Goal: Task Accomplishment & Management: Manage account settings

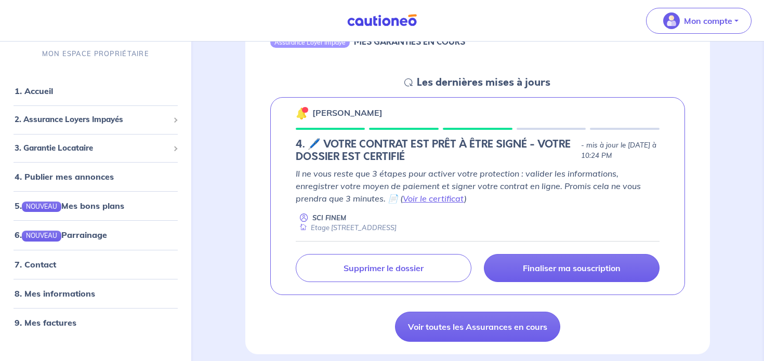
scroll to position [137, 0]
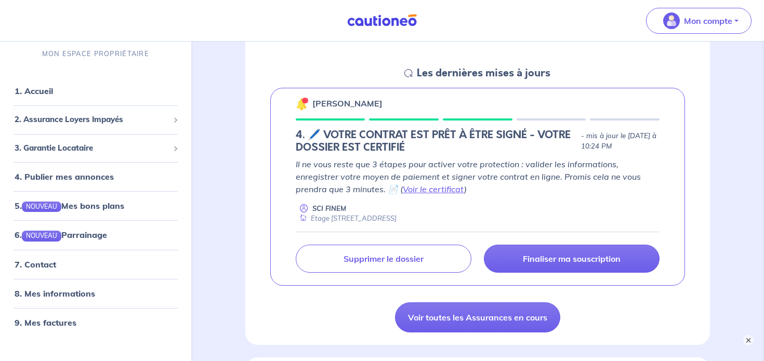
scroll to position [146, 0]
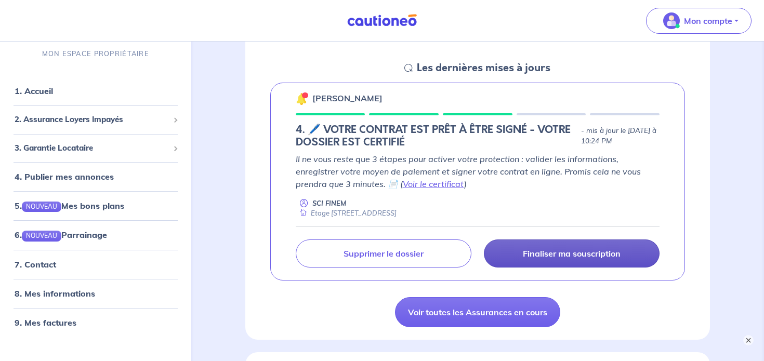
click at [538, 252] on p "Finaliser ma souscription" at bounding box center [572, 254] width 98 height 10
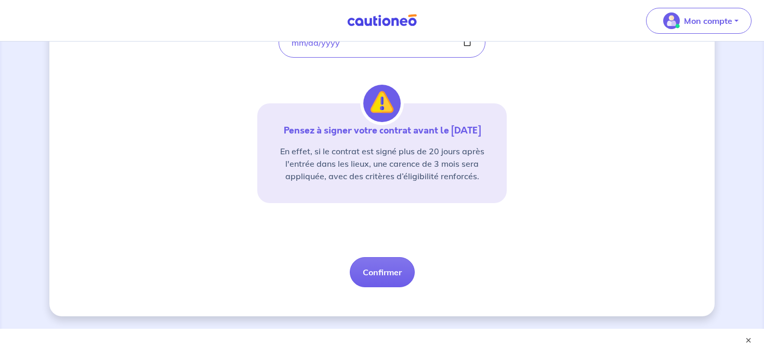
scroll to position [249, 0]
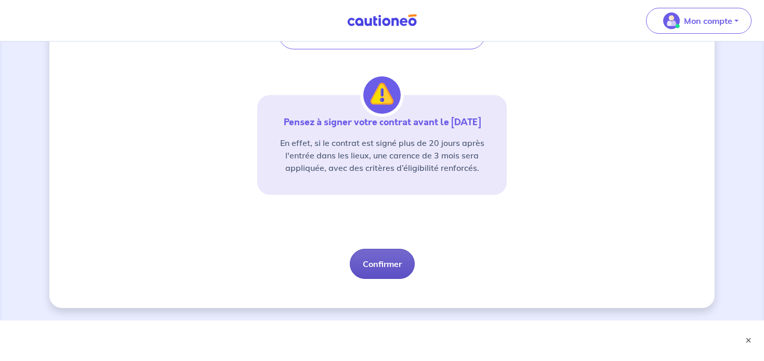
click at [373, 269] on button "Confirmer" at bounding box center [382, 264] width 65 height 30
select select "FR"
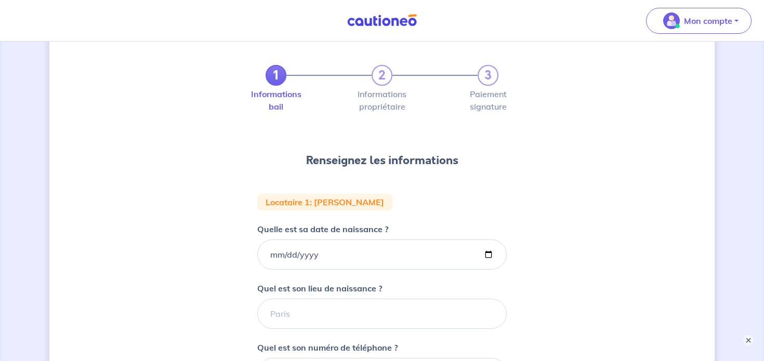
scroll to position [37, 0]
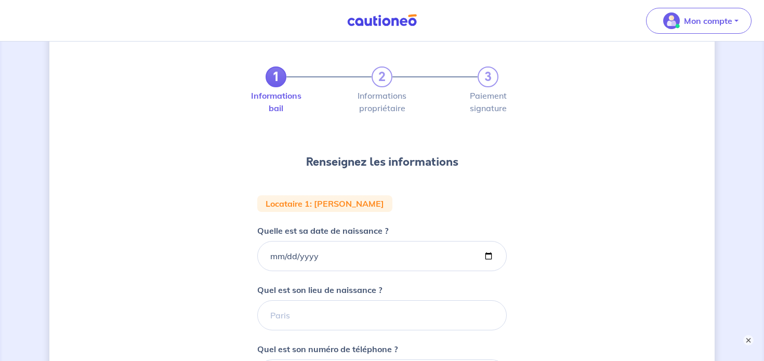
click at [260, 234] on p "Quelle est sa date de naissance ?" at bounding box center [322, 231] width 131 height 12
click at [260, 241] on input "Quelle est sa date de naissance ?" at bounding box center [382, 256] width 250 height 30
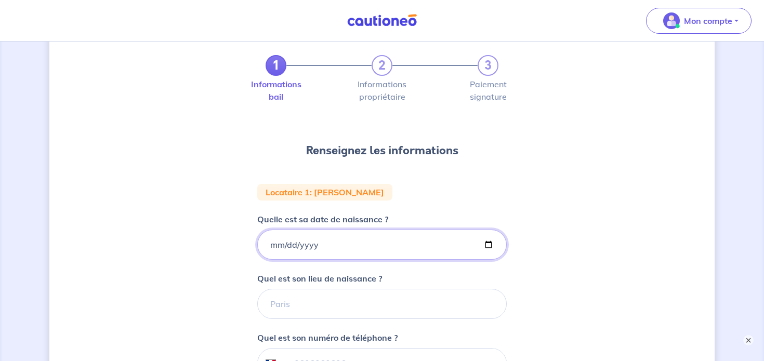
scroll to position [49, 0]
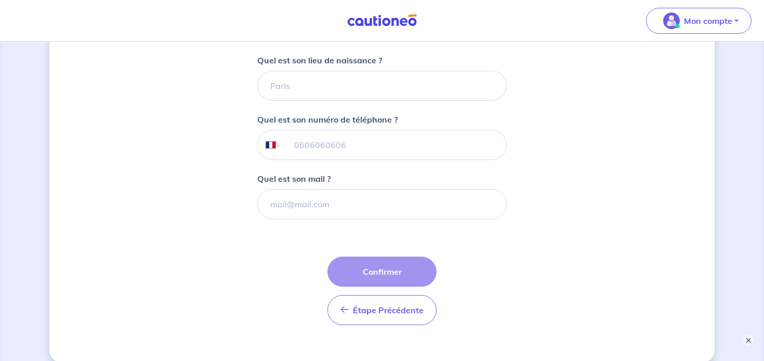
click at [334, 253] on form "Locataire 1 : Gérard Roth Quelle est sa date de naissance ? Quel est son lieu d…" at bounding box center [382, 150] width 250 height 368
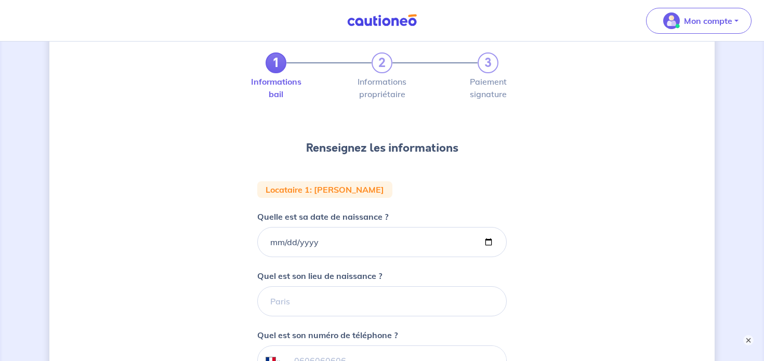
scroll to position [44, 0]
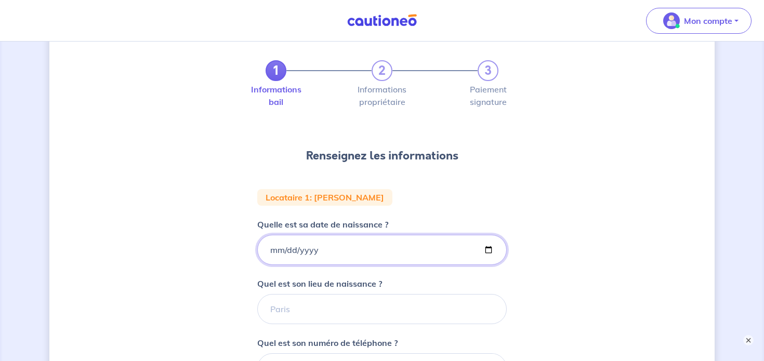
click at [275, 251] on input "Quelle est sa date de naissance ?" at bounding box center [382, 250] width 250 height 30
type input "1957-10-29"
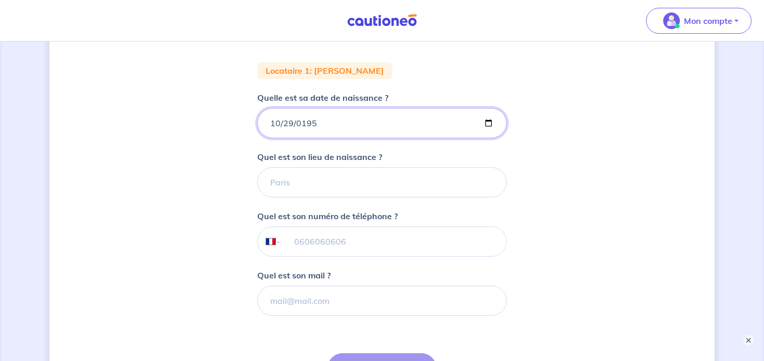
scroll to position [172, 0]
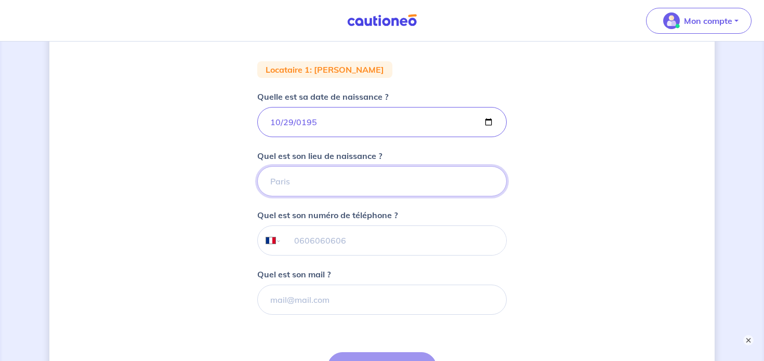
click at [310, 185] on input "Quel est son lieu de naissance ?" at bounding box center [382, 181] width 250 height 30
type input "s"
type input "Strasbourg"
click at [350, 242] on input "tel" at bounding box center [394, 240] width 225 height 29
click at [354, 243] on input "06 15 04" at bounding box center [394, 240] width 225 height 29
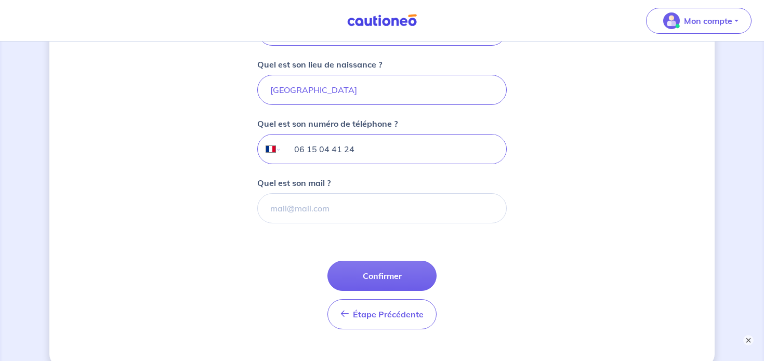
scroll to position [273, 0]
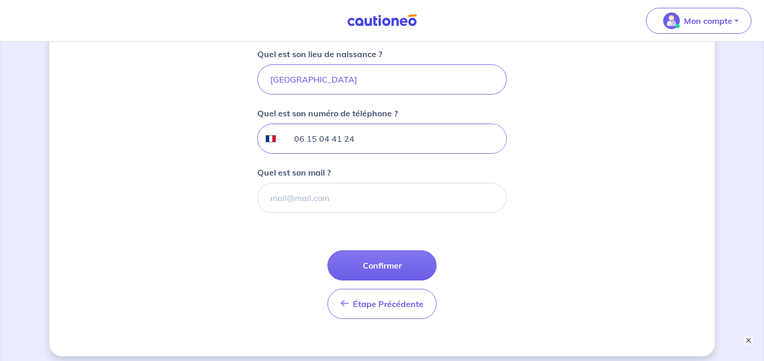
type input "06 15 04 41 24"
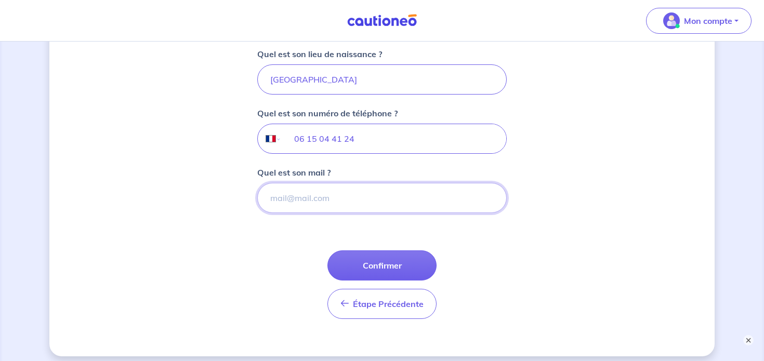
click at [351, 203] on input "Quel est son mail ?" at bounding box center [382, 198] width 250 height 30
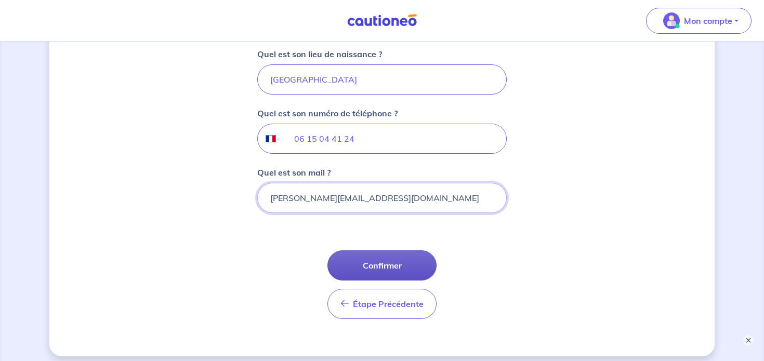
type input "roth.gerard67@orange.fr"
click at [387, 270] on button "Confirmer" at bounding box center [382, 266] width 109 height 30
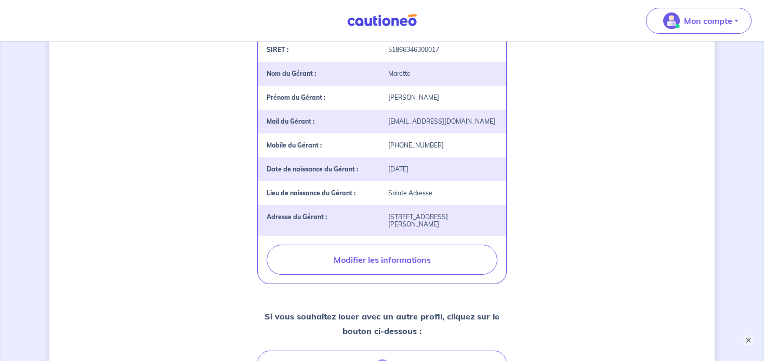
scroll to position [269, 0]
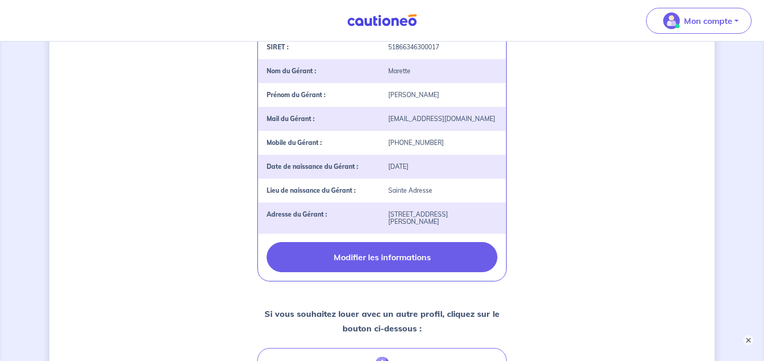
click at [370, 272] on button "Modifier les informations" at bounding box center [382, 257] width 231 height 30
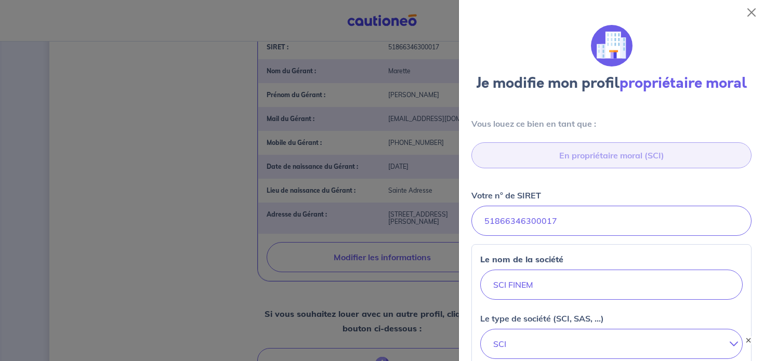
select select "FR"
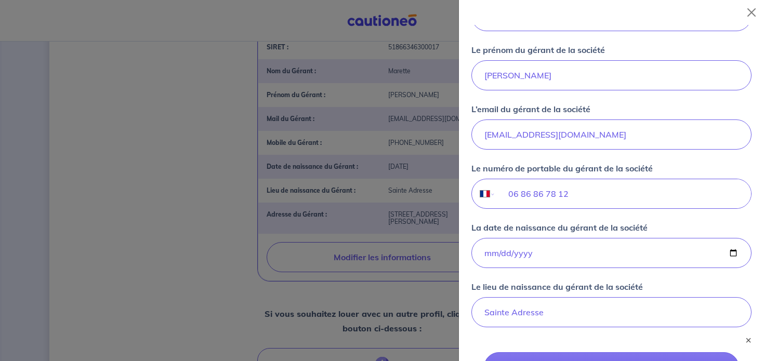
scroll to position [657, 0]
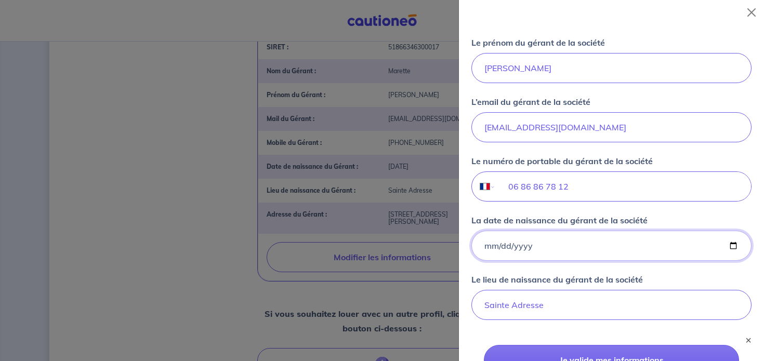
click at [571, 249] on input "1980-07-26" at bounding box center [612, 246] width 280 height 30
click at [508, 244] on input "1980-07-26" at bounding box center [612, 246] width 280 height 30
click at [504, 244] on input "1980-07-26" at bounding box center [612, 246] width 280 height 30
click at [554, 250] on input "1980-07-26" at bounding box center [612, 246] width 280 height 30
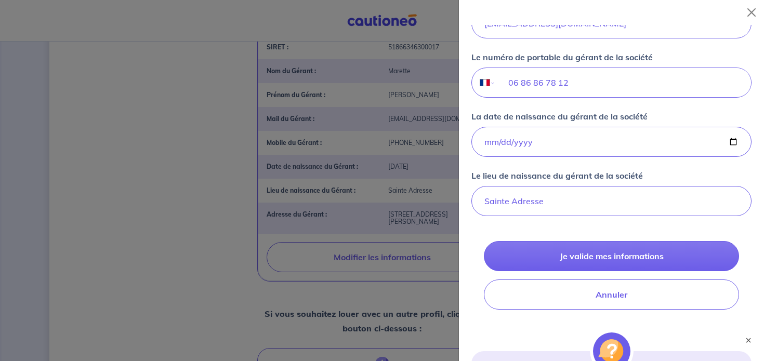
scroll to position [764, 0]
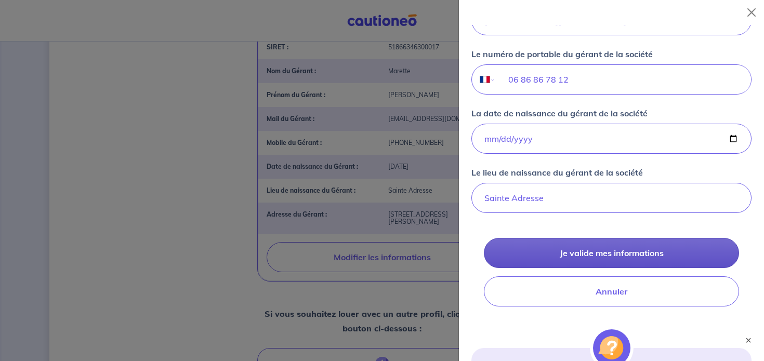
click at [564, 256] on button "Je valide mes informations" at bounding box center [611, 253] width 255 height 30
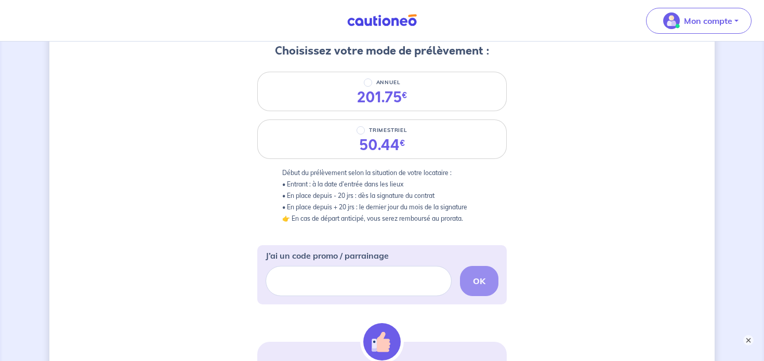
scroll to position [135, 0]
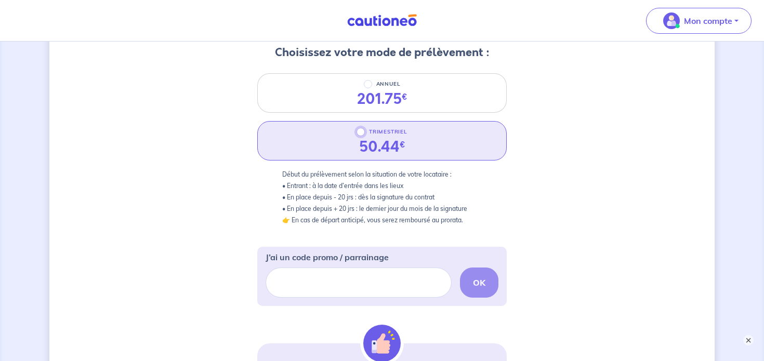
click at [363, 134] on input "TRIMESTRIEL" at bounding box center [361, 132] width 8 height 8
radio input "true"
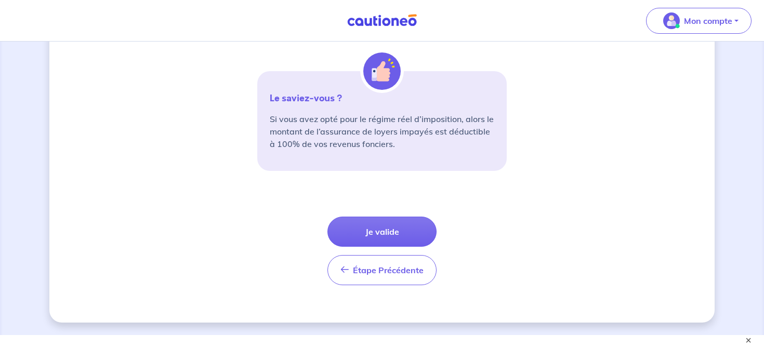
scroll to position [408, 0]
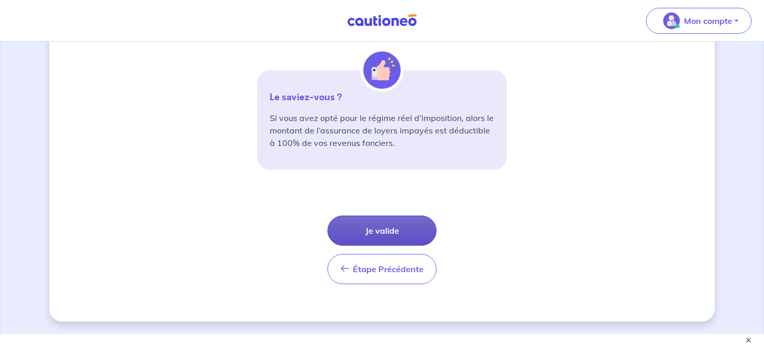
click at [391, 228] on button "Je valide" at bounding box center [382, 231] width 109 height 30
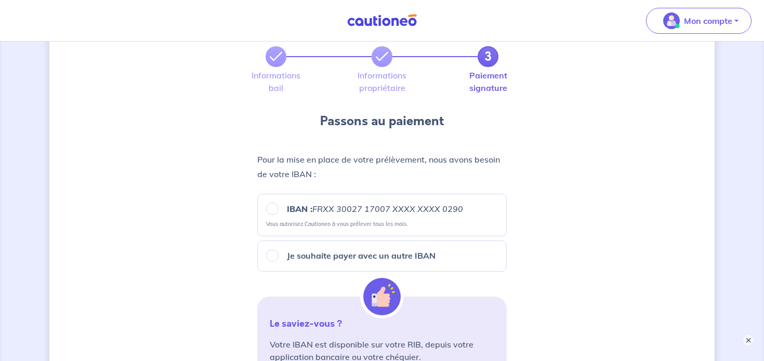
scroll to position [62, 0]
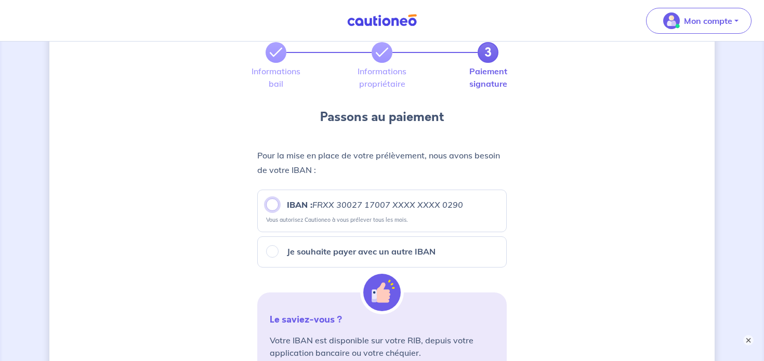
click at [274, 205] on input "IBAN : FRXX 30027 17007 XXXX XXXX 0290" at bounding box center [272, 205] width 12 height 12
radio input "true"
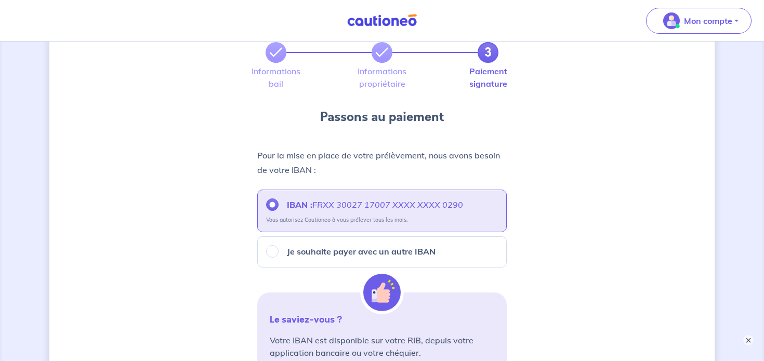
click at [239, 183] on div "3 Informations bail Informations propriétaire Paiement signature Passons au pai…" at bounding box center [382, 322] width 666 height 660
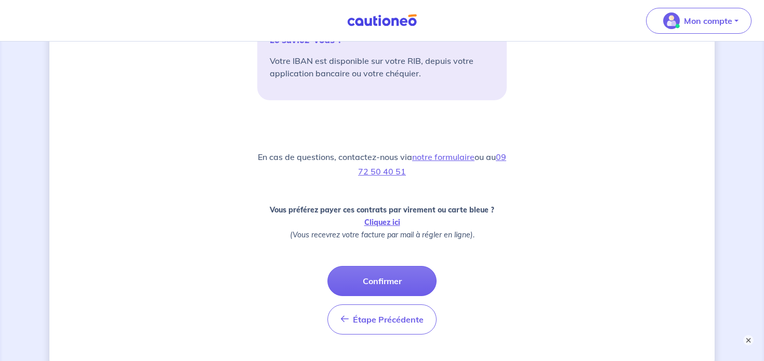
scroll to position [343, 0]
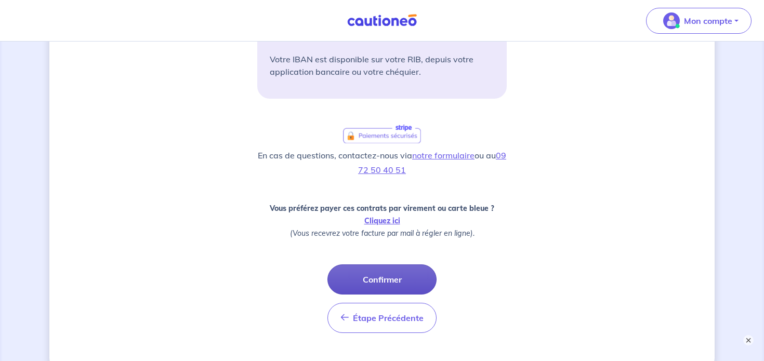
click at [386, 282] on button "Confirmer" at bounding box center [382, 280] width 109 height 30
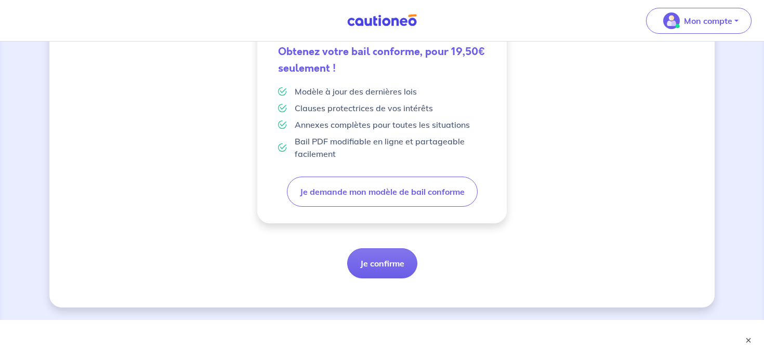
scroll to position [335, 0]
click at [377, 269] on button "Je confirme" at bounding box center [382, 264] width 70 height 30
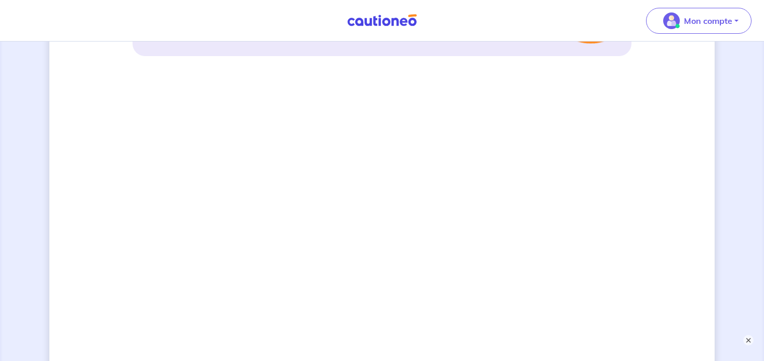
scroll to position [676, 0]
click at [749, 342] on button "×" at bounding box center [748, 340] width 12 height 12
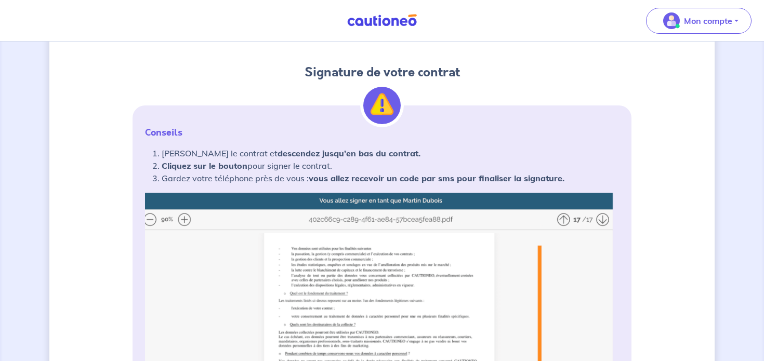
scroll to position [0, 0]
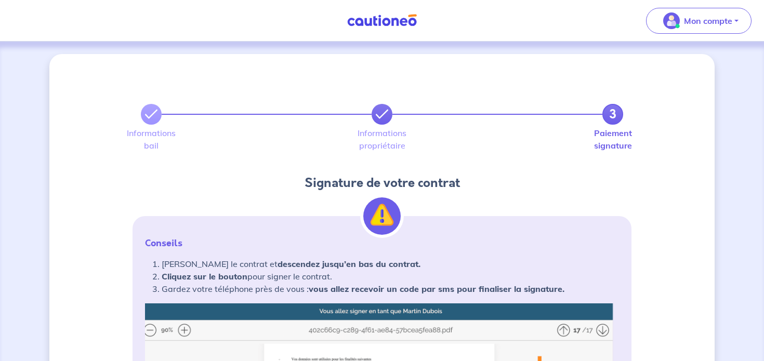
click at [382, 116] on icon at bounding box center [382, 114] width 12 height 12
click at [147, 120] on link at bounding box center [151, 114] width 21 height 21
click at [385, 118] on icon at bounding box center [382, 114] width 12 height 12
click at [381, 120] on icon at bounding box center [382, 114] width 12 height 12
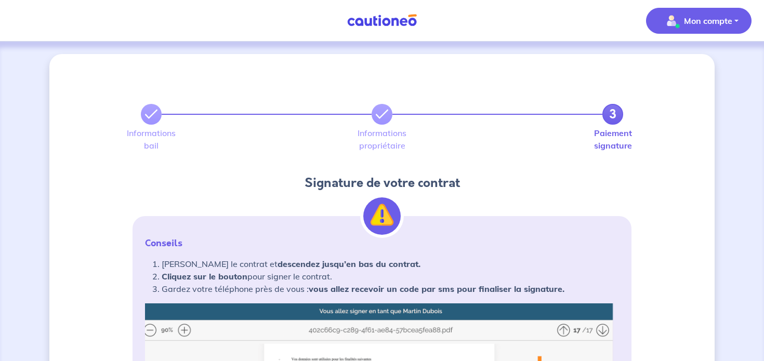
click at [702, 29] on button "Mon compte" at bounding box center [699, 21] width 106 height 26
click at [690, 68] on link "Mes informations" at bounding box center [689, 64] width 84 height 17
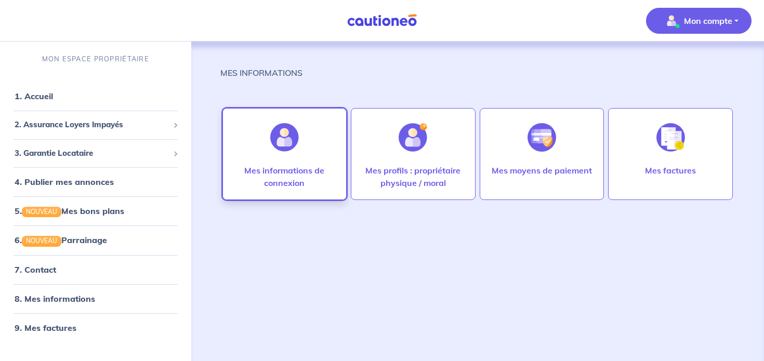
click at [281, 170] on p "Mes informations de connexion" at bounding box center [284, 176] width 103 height 25
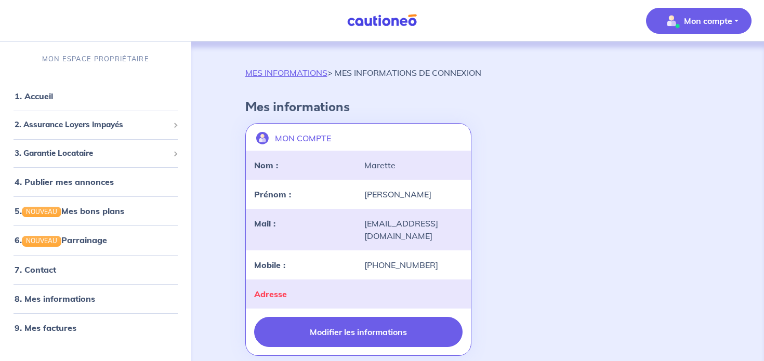
click at [388, 317] on button "Modifier les informations" at bounding box center [358, 332] width 209 height 30
select select "FR"
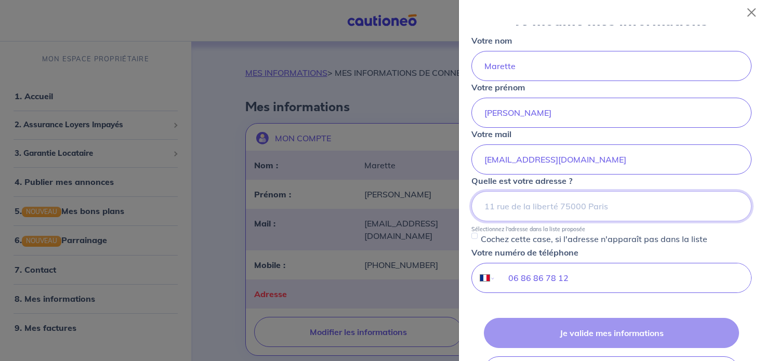
scroll to position [63, 0]
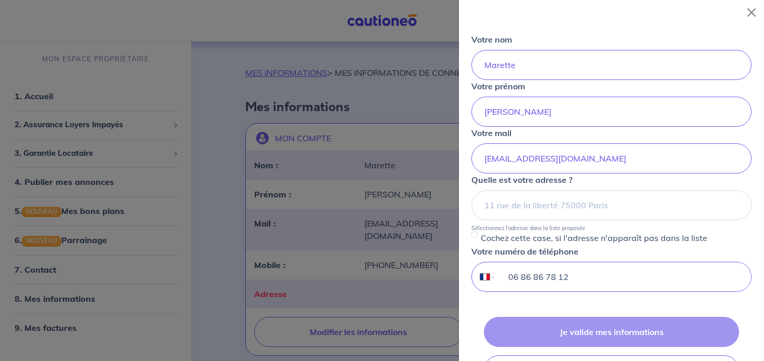
click at [522, 278] on input "06 86 86 78 12" at bounding box center [623, 277] width 255 height 29
drag, startPoint x: 507, startPoint y: 275, endPoint x: 626, endPoint y: 274, distance: 118.6
click at [626, 274] on input "06 86 86 78 12" at bounding box center [623, 277] width 255 height 29
type input "+"
select select "ZZ"
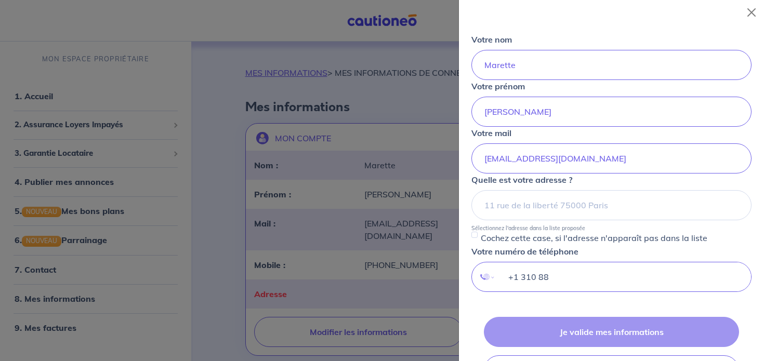
type input "+1 310 880"
select select "CA"
type input "+1 310 8803"
select select "ZZ"
type input "+1 310 880 349"
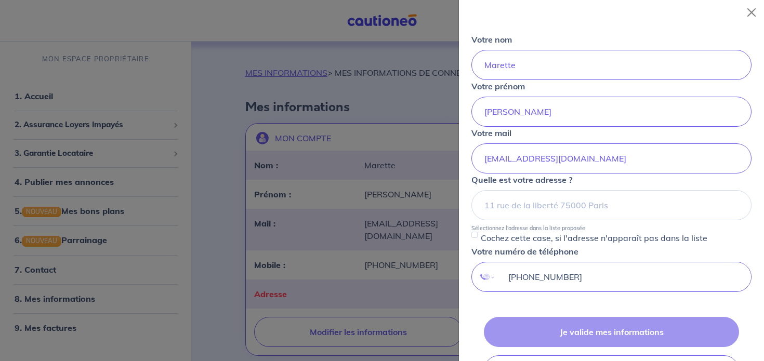
select select "US"
type input "+1 310 880 3498"
click at [644, 299] on form "Je modifie mes informations Votre nom Marette Votre prénom Elisabeth Votre mail…" at bounding box center [612, 240] width 280 height 557
click at [581, 334] on div "Je valide mes informations Annuler" at bounding box center [612, 351] width 280 height 69
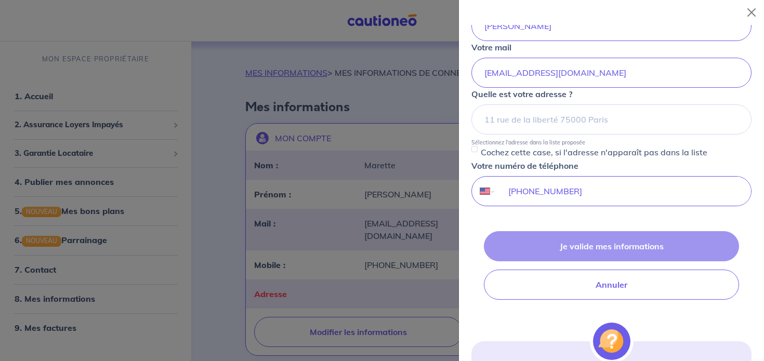
scroll to position [162, 0]
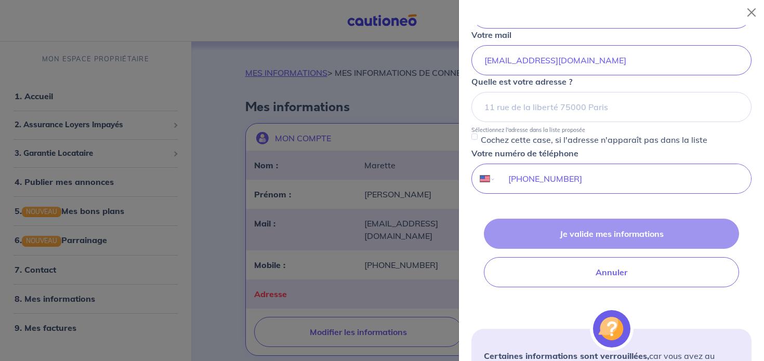
click at [558, 236] on div "Je valide mes informations Annuler" at bounding box center [612, 253] width 280 height 69
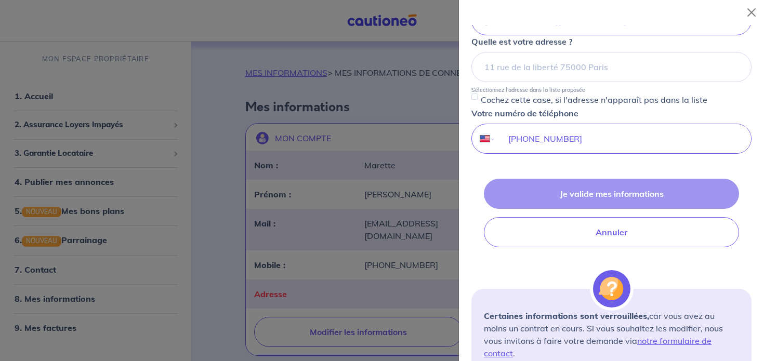
scroll to position [229, 0]
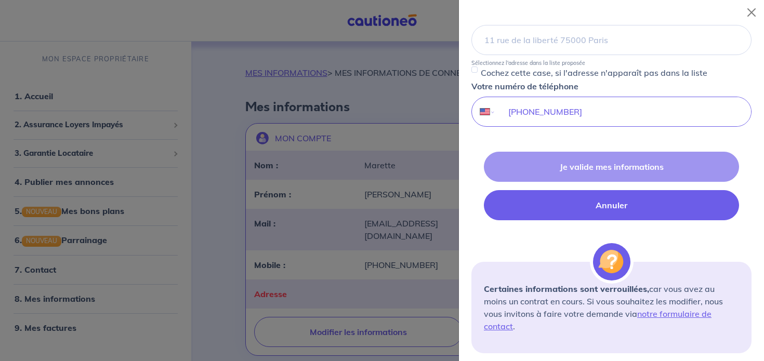
click at [668, 198] on button "Annuler" at bounding box center [611, 205] width 255 height 30
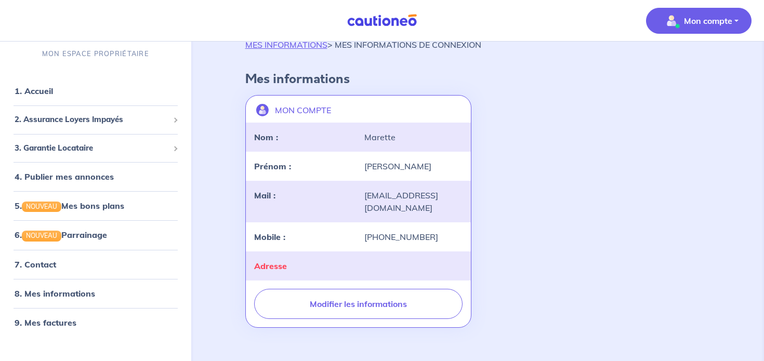
scroll to position [0, 0]
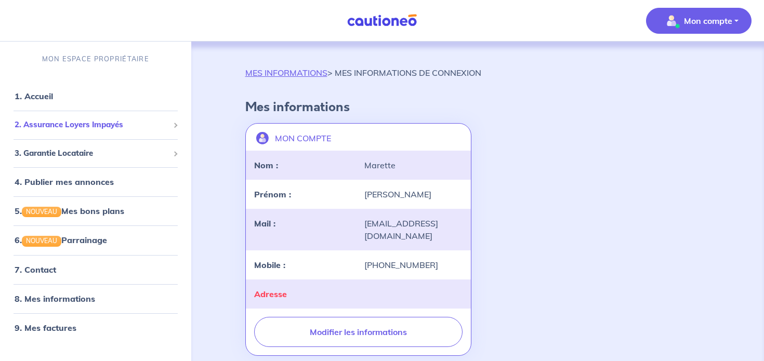
click at [62, 121] on span "2. Assurance Loyers Impayés" at bounding box center [92, 125] width 154 height 12
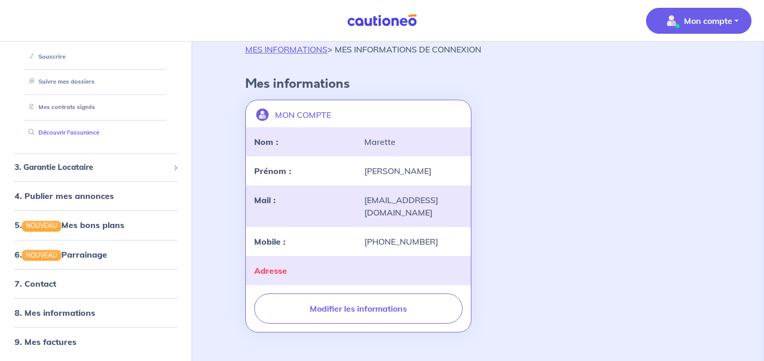
scroll to position [32, 0]
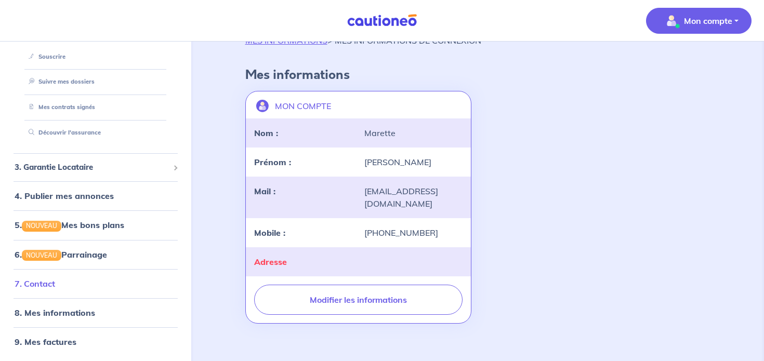
click at [34, 279] on link "7. Contact" at bounding box center [35, 283] width 41 height 10
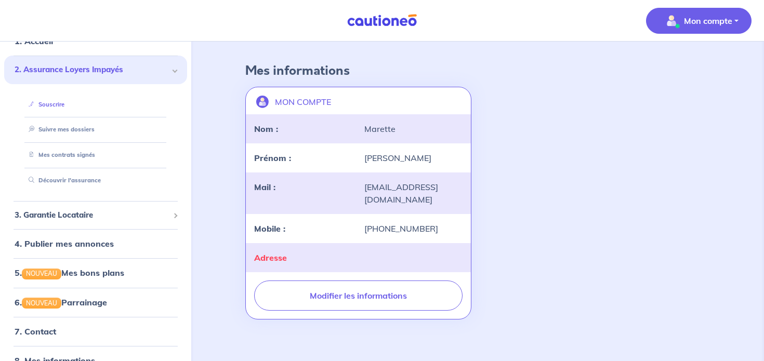
scroll to position [42, 0]
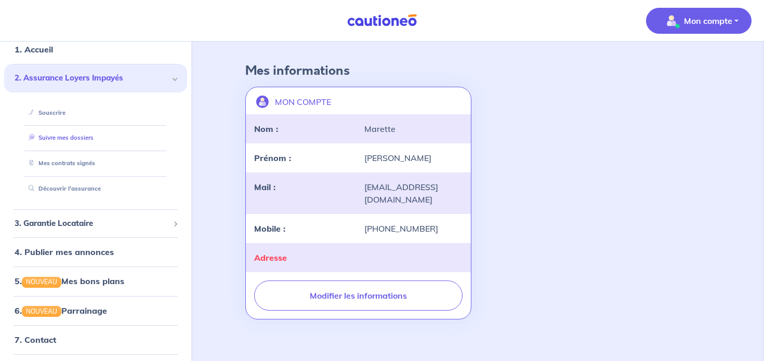
click at [68, 138] on link "Suivre mes dossiers" at bounding box center [58, 137] width 69 height 7
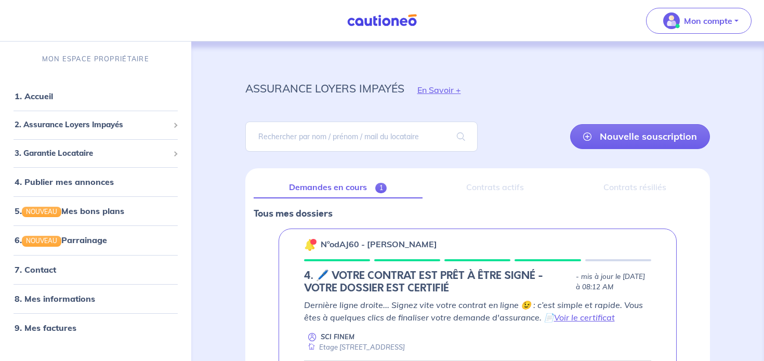
scroll to position [120, 0]
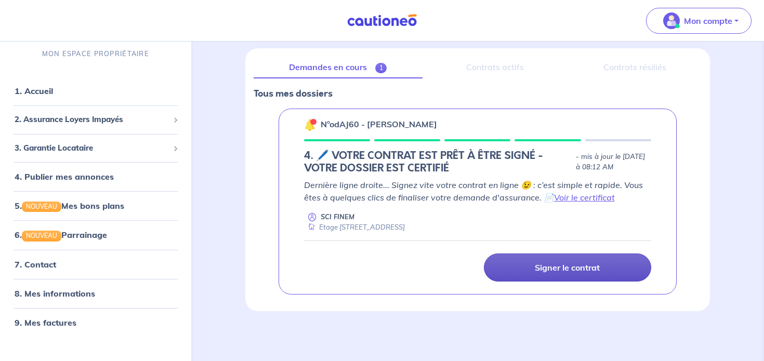
click at [566, 273] on link "Signer le contrat" at bounding box center [567, 268] width 167 height 28
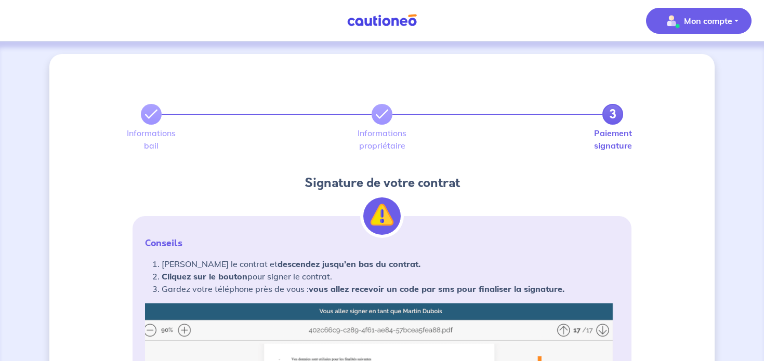
click at [722, 21] on p "Mon compte" at bounding box center [708, 21] width 48 height 12
click at [695, 62] on link "Mes informations" at bounding box center [689, 64] width 84 height 17
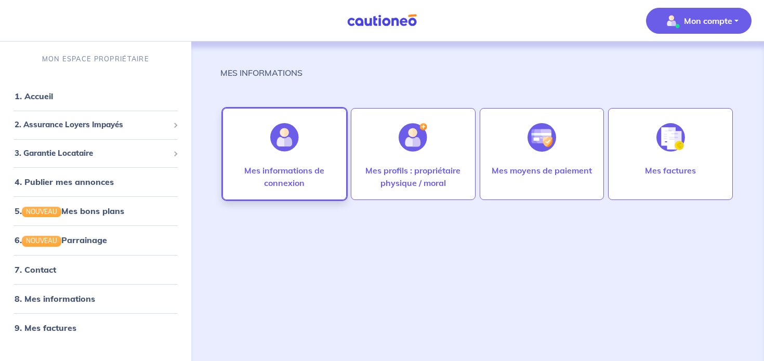
click at [290, 142] on img at bounding box center [284, 137] width 29 height 29
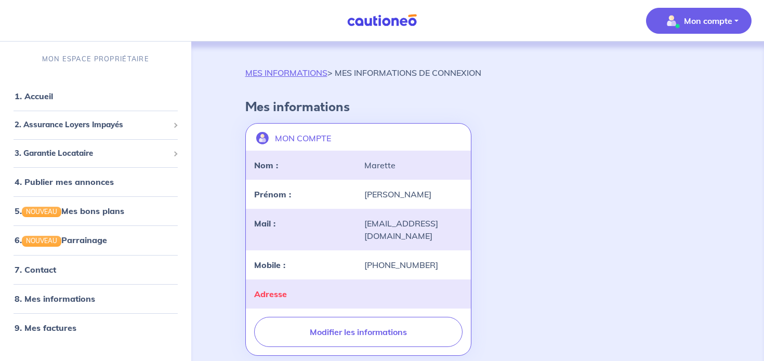
click at [392, 259] on div "+33686867812" at bounding box center [413, 265] width 111 height 12
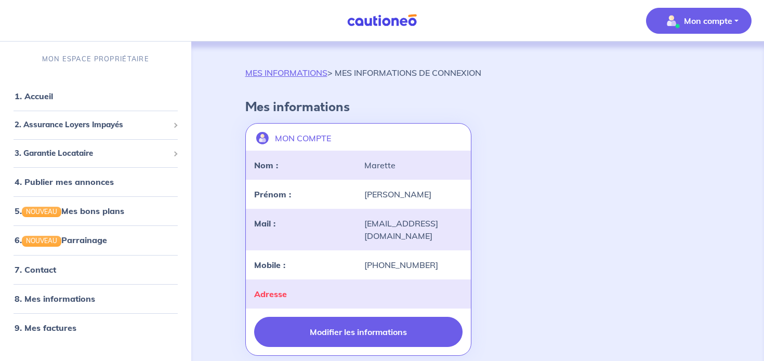
click at [381, 324] on button "Modifier les informations" at bounding box center [358, 332] width 209 height 30
select select "FR"
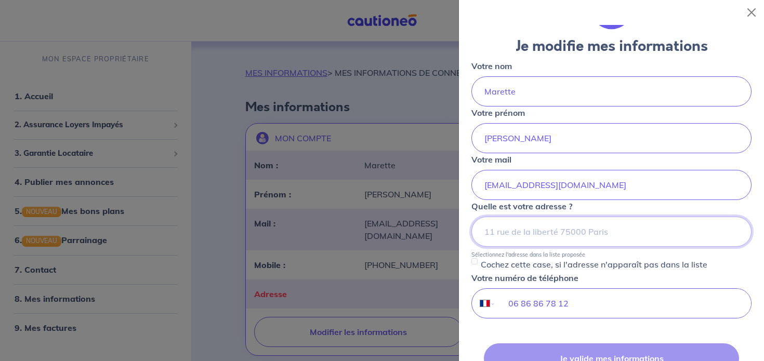
scroll to position [51, 0]
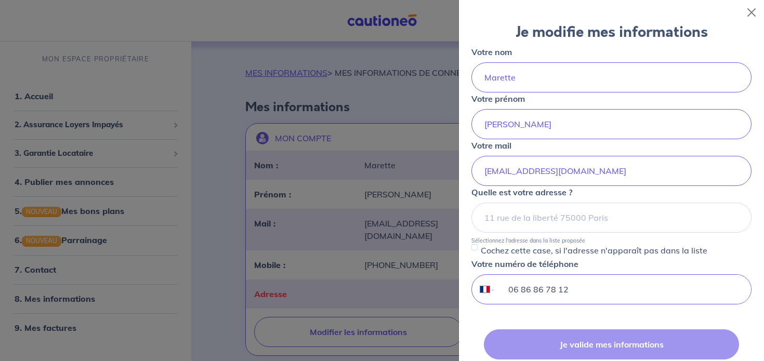
click at [529, 279] on input "06 86 86 78 12" at bounding box center [623, 289] width 255 height 29
click at [555, 291] on input "06 86 86 78 12" at bounding box center [623, 289] width 255 height 29
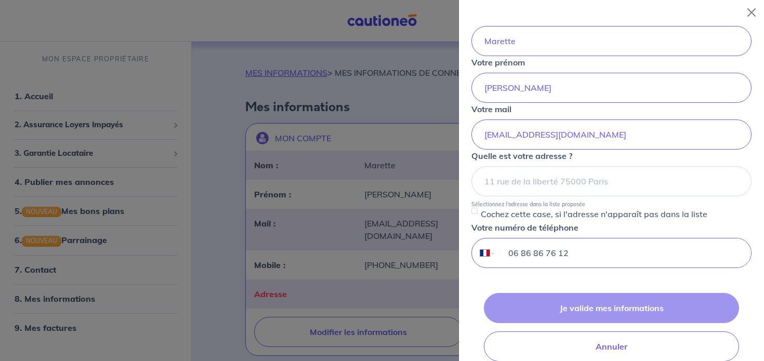
scroll to position [88, 0]
type input "06 86 86 76 12"
click at [600, 308] on div "Je valide mes informations Annuler" at bounding box center [612, 327] width 280 height 69
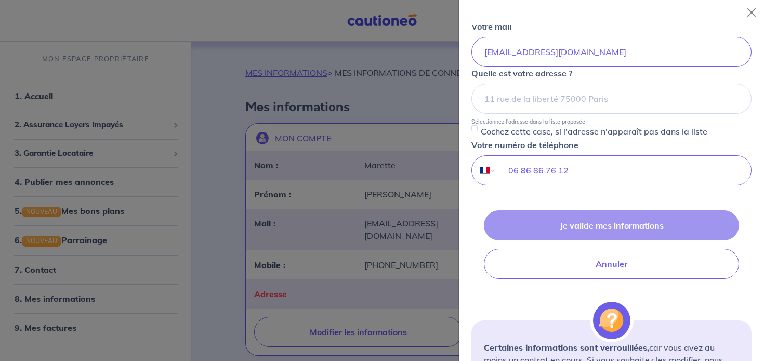
scroll to position [231, 0]
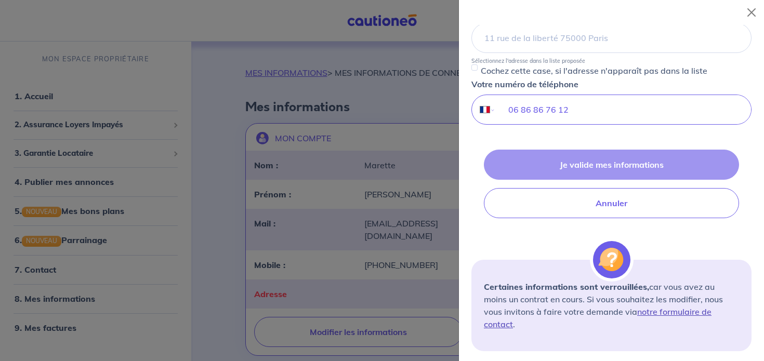
click at [668, 313] on link "notre formulaire de contact" at bounding box center [598, 318] width 228 height 23
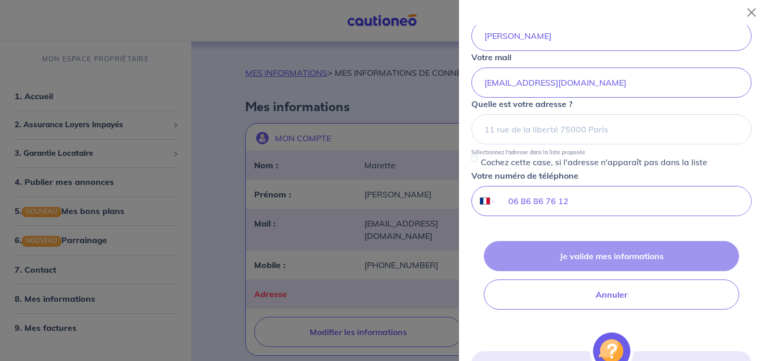
scroll to position [140, 0]
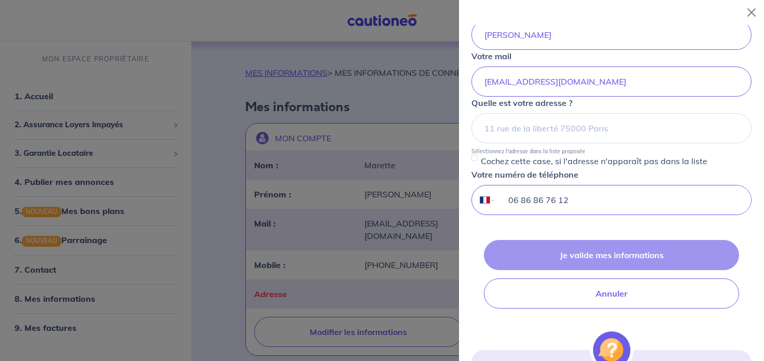
click at [531, 201] on input "06 86 86 76 12" at bounding box center [623, 200] width 255 height 29
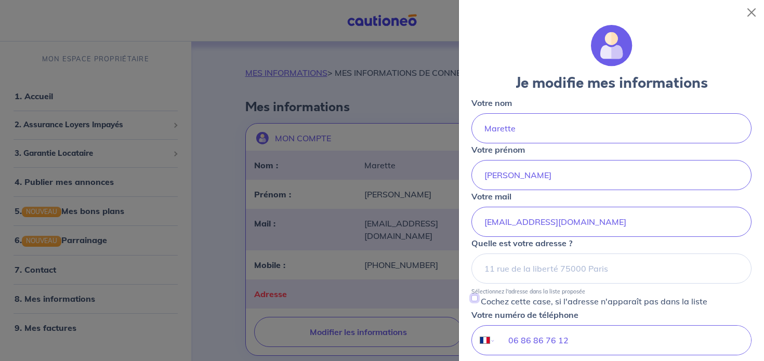
click at [473, 297] on input "Cochez cette case, si l'adresse n'apparaît pas dans la liste" at bounding box center [475, 298] width 6 height 6
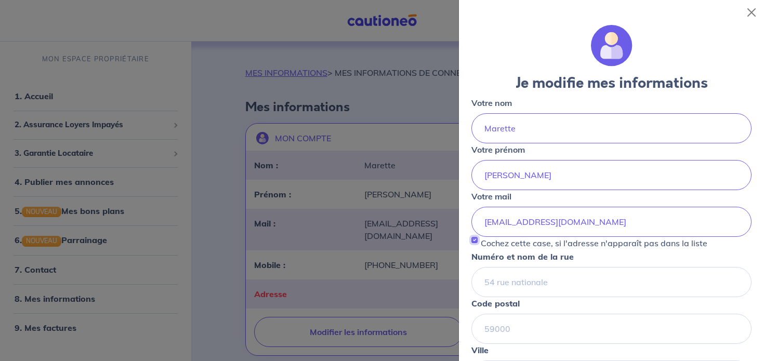
scroll to position [3, 0]
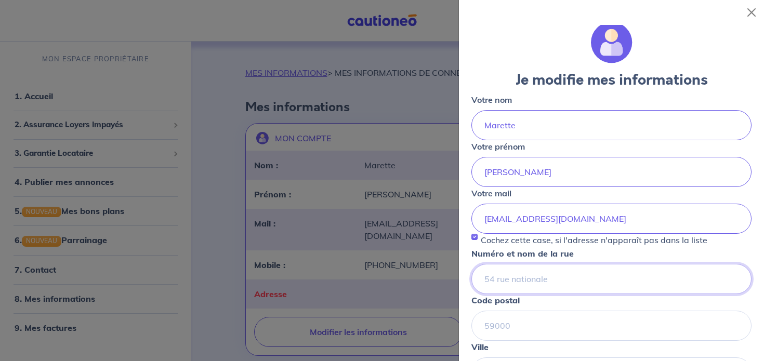
click at [527, 275] on input "Numéro et nom de la rue" at bounding box center [612, 279] width 280 height 30
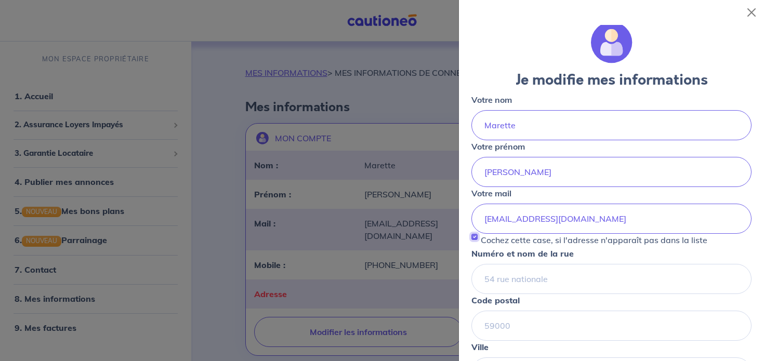
click at [476, 237] on input "Cochez cette case, si l'adresse n'apparaît pas dans la liste" at bounding box center [475, 237] width 6 height 6
checkbox input "false"
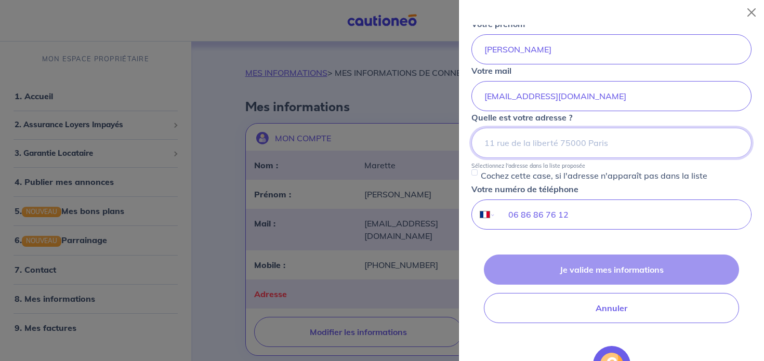
scroll to position [126, 0]
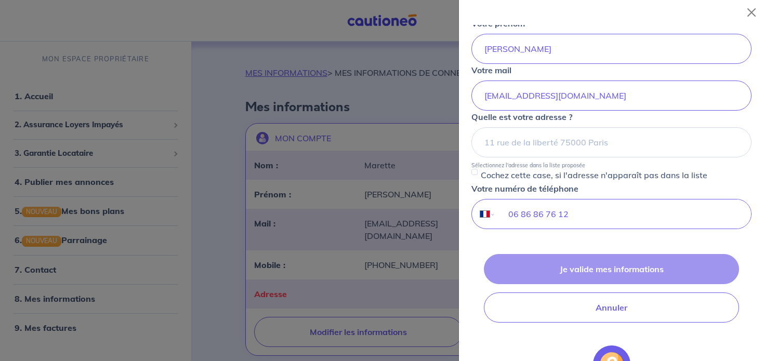
click at [497, 244] on form "Je modifie mes informations Votre nom Marette Votre prénom Elisabeth Votre mail…" at bounding box center [612, 177] width 280 height 557
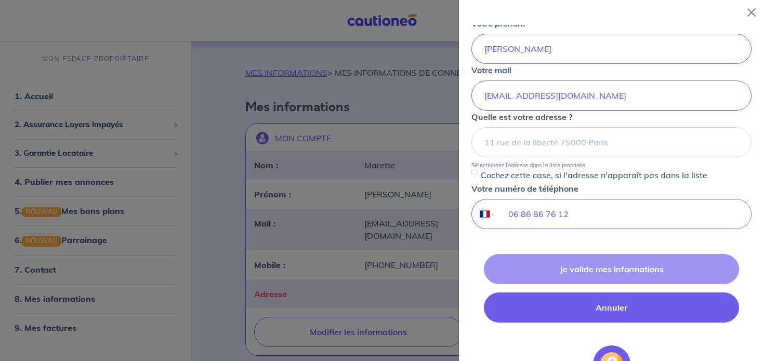
click at [624, 310] on button "Annuler" at bounding box center [611, 308] width 255 height 30
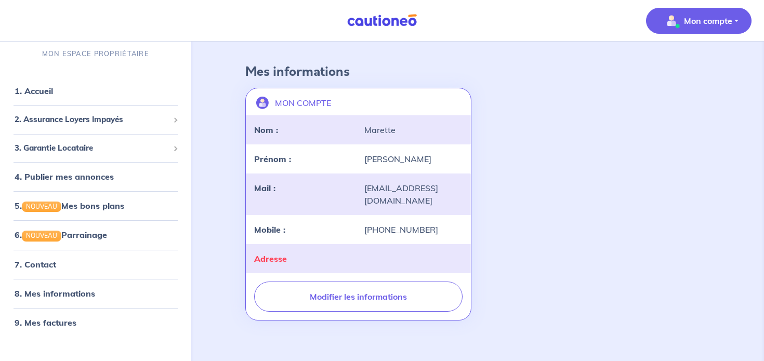
scroll to position [36, 0]
click at [86, 291] on link "8. Mes informations" at bounding box center [53, 293] width 77 height 10
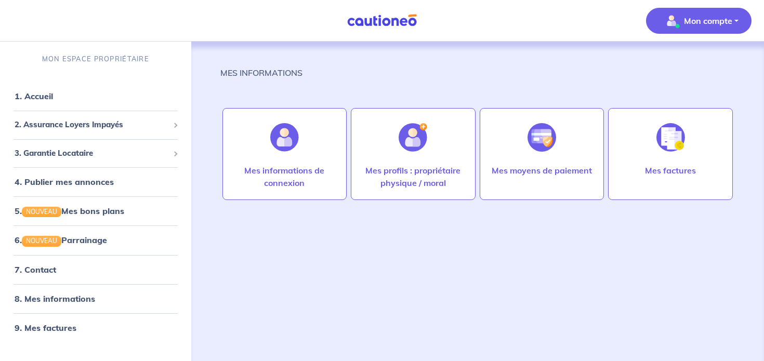
click at [732, 18] on button "Mon compte" at bounding box center [699, 21] width 106 height 26
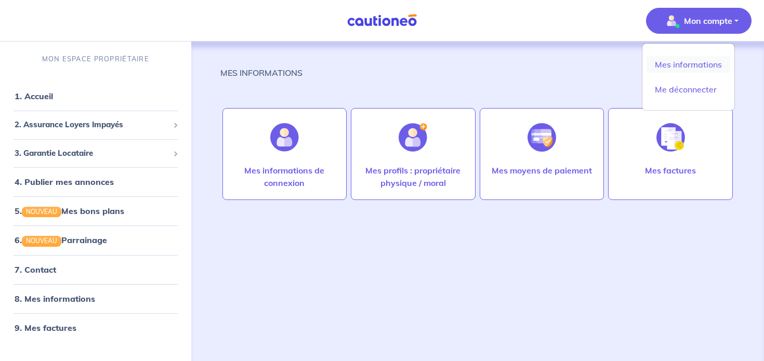
click at [686, 67] on link "Mes informations" at bounding box center [689, 64] width 84 height 17
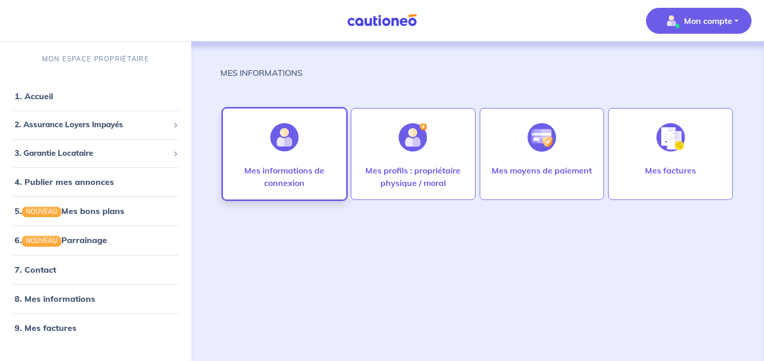
click at [325, 172] on p "Mes informations de connexion" at bounding box center [284, 176] width 103 height 25
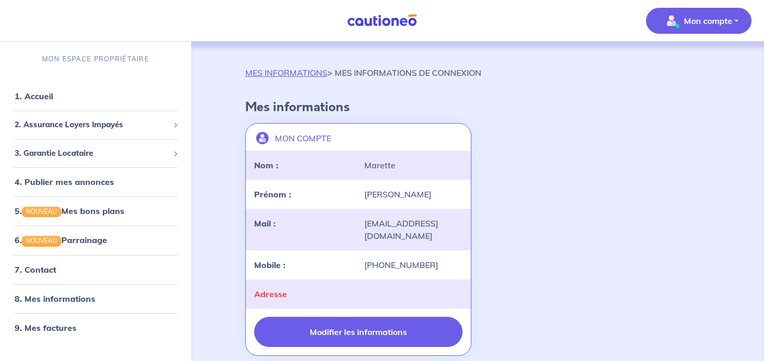
click at [375, 320] on button "Modifier les informations" at bounding box center [358, 332] width 209 height 30
select select "FR"
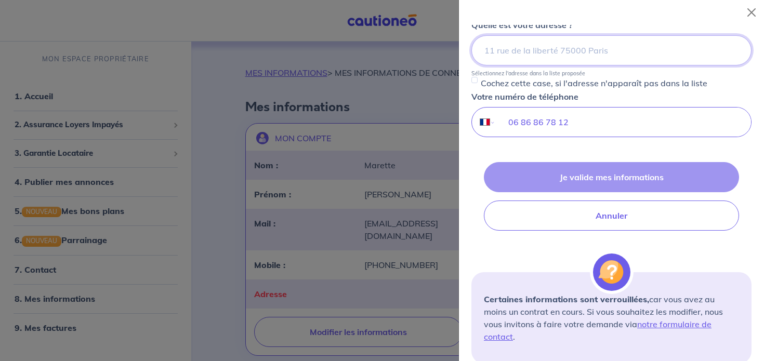
scroll to position [220, 0]
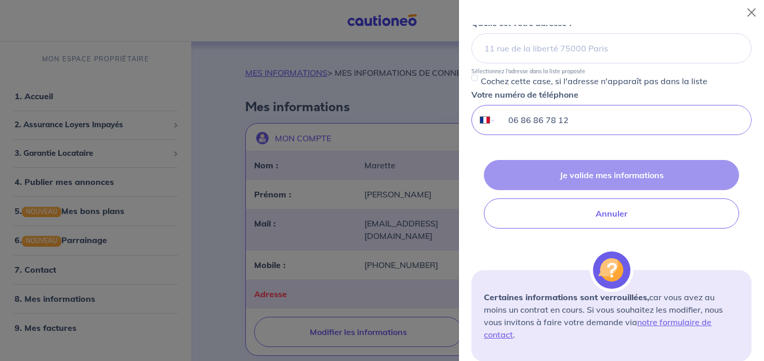
click at [554, 122] on input "06 86 86 78 12" at bounding box center [623, 120] width 255 height 29
type input "06 86 86 76 12"
click at [598, 179] on div "Je valide mes informations Annuler" at bounding box center [612, 194] width 280 height 69
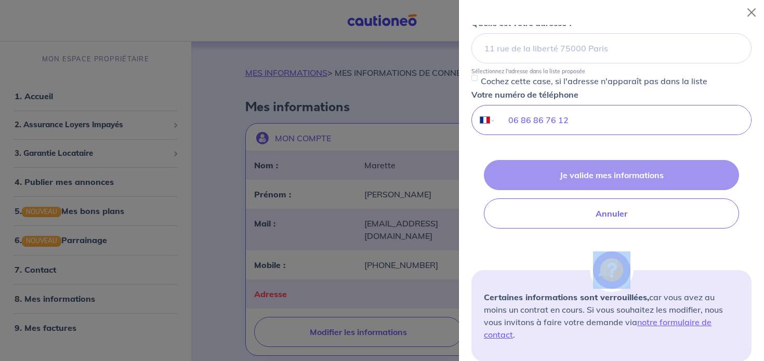
click at [598, 179] on div "Je valide mes informations Annuler" at bounding box center [612, 194] width 280 height 69
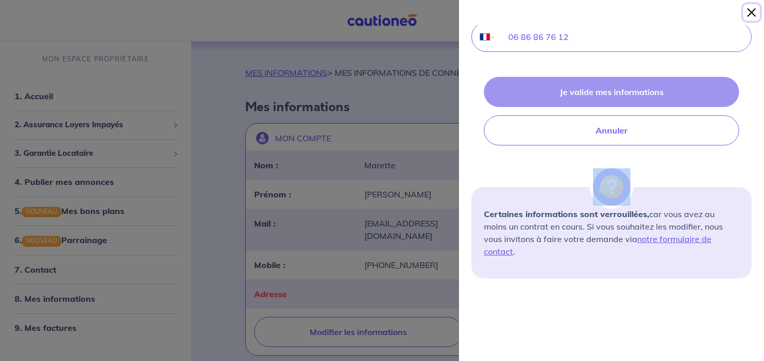
click at [759, 12] on button "Close" at bounding box center [752, 12] width 17 height 17
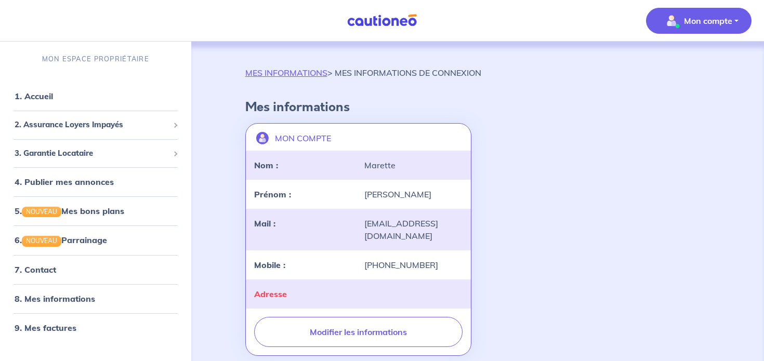
click at [606, 135] on div "MON COMPTE landlord-id BAh7CEkiCGdpZAY6BkVUSSJWZ2lkOi8vY2F1dGlvbmVvLWNvcmUvVXNl…" at bounding box center [478, 239] width 478 height 241
